Goal: Navigation & Orientation: Find specific page/section

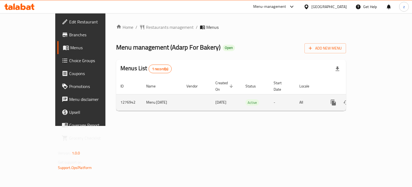
click at [375, 100] on icon "enhanced table" at bounding box center [372, 102] width 5 height 5
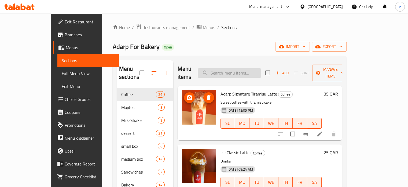
click at [231, 71] on input "search" at bounding box center [229, 72] width 63 height 9
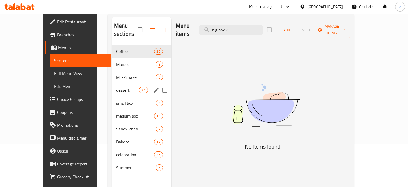
scroll to position [54, 0]
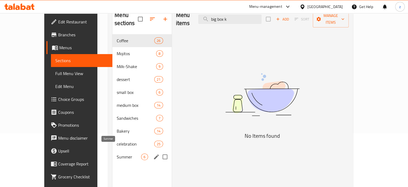
type input "big box k"
click at [117, 153] on span "Summer" at bounding box center [129, 156] width 24 height 6
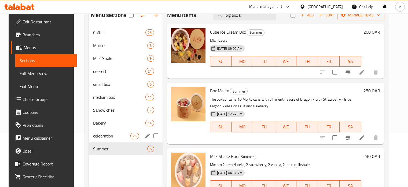
click at [113, 141] on div "celebration 25" at bounding box center [126, 135] width 74 height 13
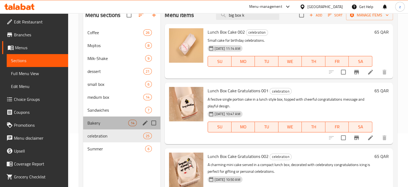
click at [111, 126] on div "Bakery 14" at bounding box center [122, 122] width 78 height 13
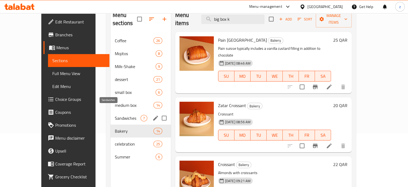
click at [115, 115] on span "Sandwiches" at bounding box center [128, 118] width 26 height 6
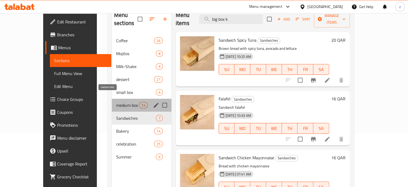
click at [116, 102] on span "medium box" at bounding box center [127, 105] width 23 height 6
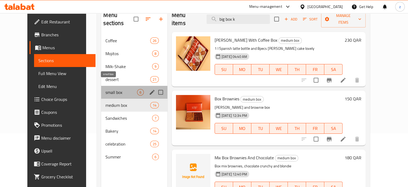
click at [118, 89] on span "small box" at bounding box center [121, 92] width 31 height 6
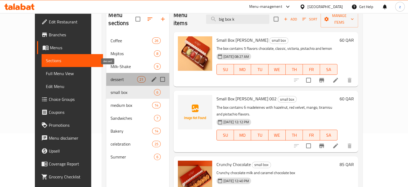
click at [118, 76] on span "dessert" at bounding box center [124, 79] width 26 height 6
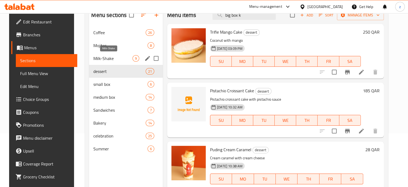
click at [122, 56] on span "Milk-Shake" at bounding box center [112, 58] width 39 height 6
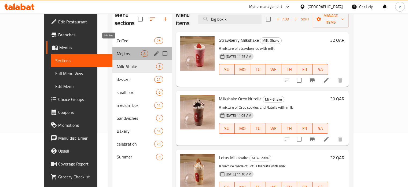
click at [123, 50] on span "Mojitos" at bounding box center [129, 53] width 24 height 6
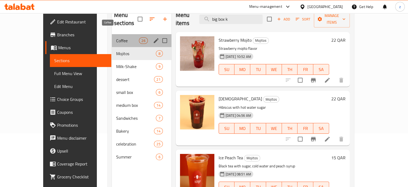
click at [126, 37] on span "Coffee" at bounding box center [127, 40] width 23 height 6
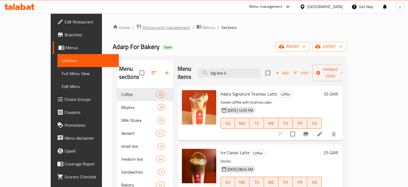
click at [143, 27] on span "Restaurants management" at bounding box center [167, 27] width 48 height 6
